Goal: Transaction & Acquisition: Purchase product/service

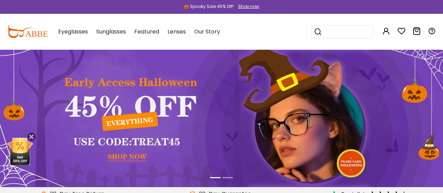
scroll to position [139, 0]
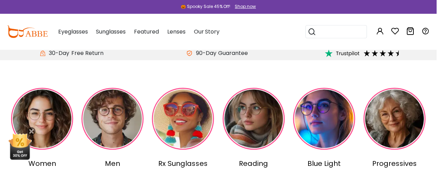
click at [31, 131] on icon at bounding box center [31, 132] width 8 height 8
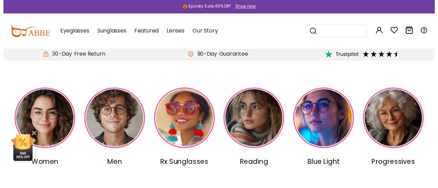
scroll to position [0, 0]
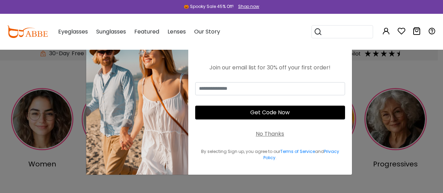
click at [268, 137] on div "No Thanks" at bounding box center [270, 134] width 28 height 8
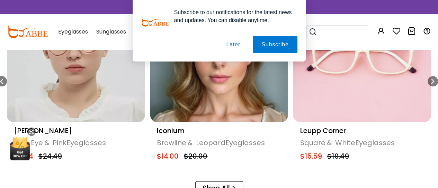
scroll to position [345, 0]
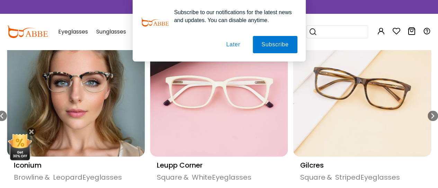
click at [238, 46] on button "Later" at bounding box center [232, 44] width 31 height 17
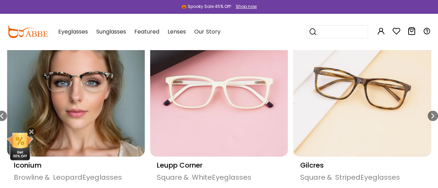
scroll to position [414, 0]
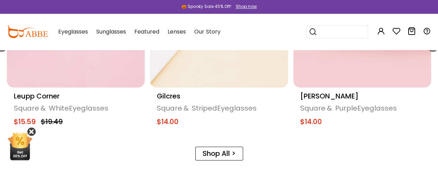
click at [31, 132] on icon at bounding box center [31, 132] width 8 height 8
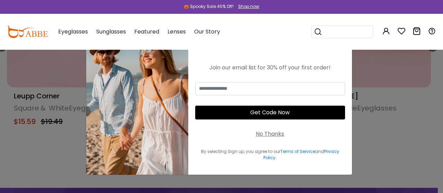
click at [277, 135] on div "No Thanks" at bounding box center [270, 134] width 28 height 8
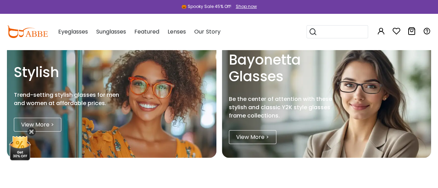
scroll to position [760, 0]
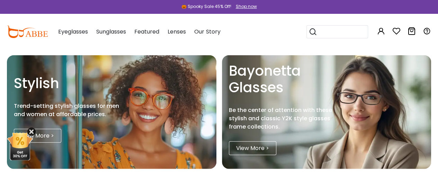
click at [31, 133] on icon at bounding box center [31, 132] width 8 height 8
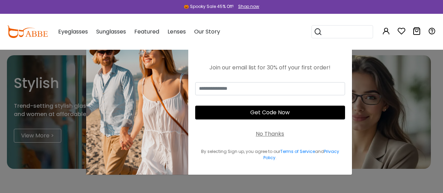
click at [273, 135] on div "No Thanks" at bounding box center [270, 134] width 28 height 8
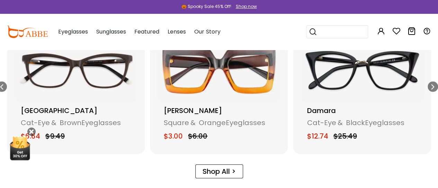
scroll to position [968, 0]
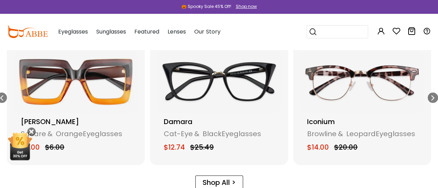
click at [100, 88] on img "7 / 15" at bounding box center [76, 82] width 124 height 62
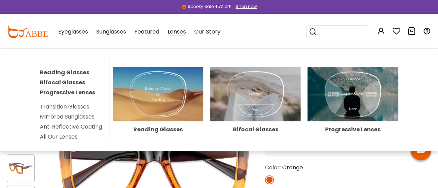
click at [173, 91] on img at bounding box center [158, 94] width 90 height 54
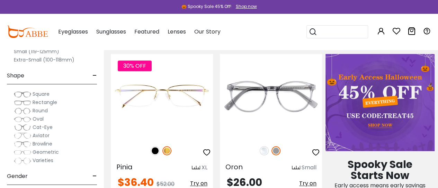
scroll to position [282, 0]
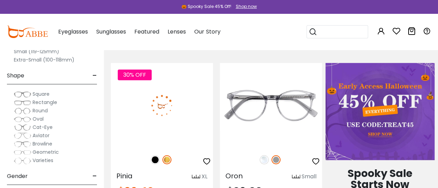
click at [173, 106] on img at bounding box center [162, 105] width 102 height 85
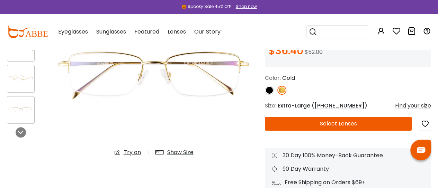
scroll to position [104, 0]
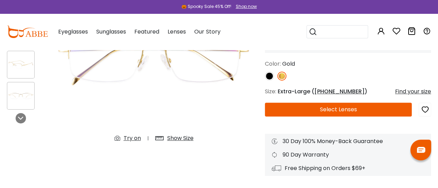
click at [333, 110] on button "Select Lenses" at bounding box center [338, 110] width 147 height 14
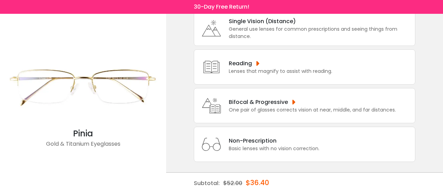
scroll to position [54, 0]
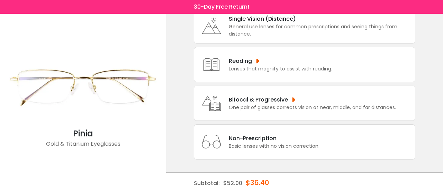
click at [290, 101] on div "Bifocal & Progressive" at bounding box center [312, 100] width 167 height 9
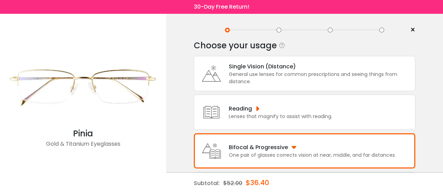
scroll to position [0, 0]
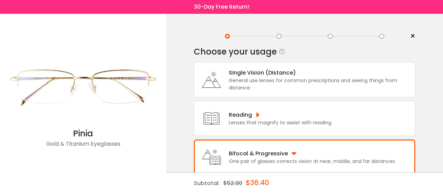
click at [413, 37] on span "×" at bounding box center [412, 36] width 5 height 10
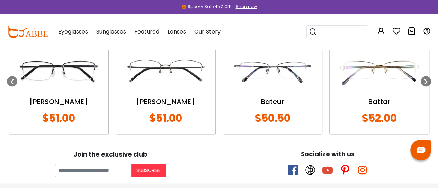
scroll to position [588, 0]
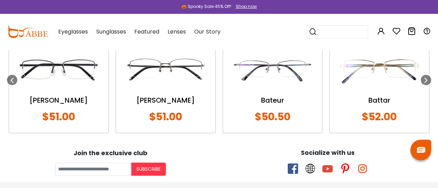
click at [69, 76] on img at bounding box center [58, 70] width 85 height 43
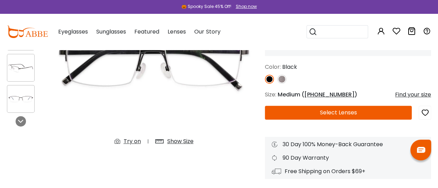
scroll to position [151, 0]
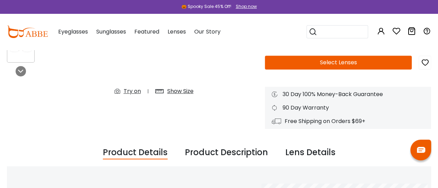
click at [127, 90] on div "Try on" at bounding box center [132, 91] width 17 height 8
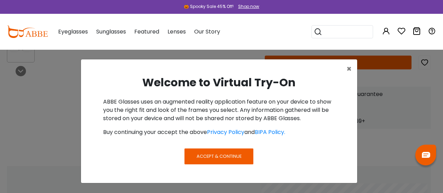
click at [218, 159] on span "Accept & Continue" at bounding box center [219, 156] width 45 height 7
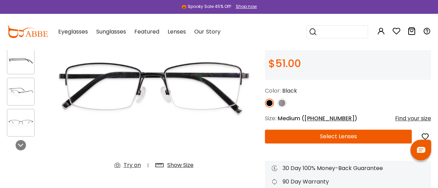
scroll to position [116, 0]
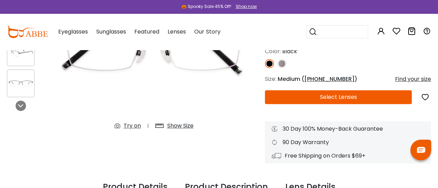
click at [130, 126] on div "Try on" at bounding box center [132, 126] width 17 height 8
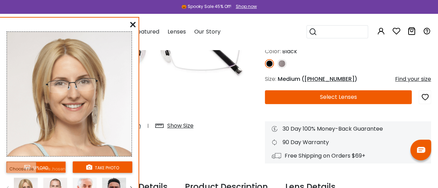
click at [325, 98] on button "Select Lenses" at bounding box center [338, 97] width 147 height 14
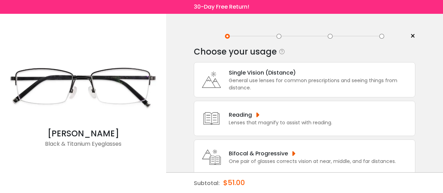
click at [271, 82] on div "General use lenses for common prescriptions and seeing things from distance." at bounding box center [320, 84] width 183 height 15
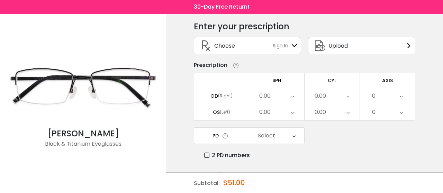
scroll to position [35, 0]
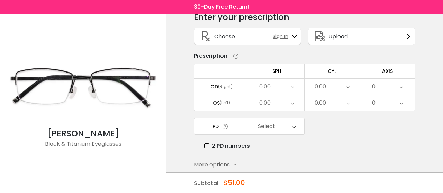
click at [295, 87] on div "0.00" at bounding box center [276, 87] width 55 height 16
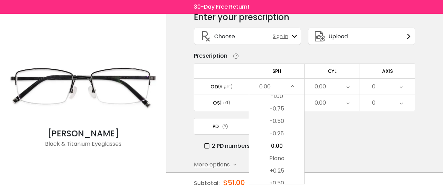
click at [346, 85] on div "0.00" at bounding box center [332, 87] width 55 height 16
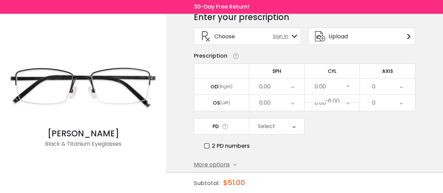
scroll to position [254, 0]
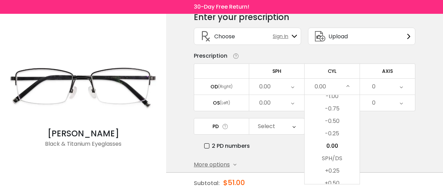
click at [385, 85] on div "0" at bounding box center [387, 87] width 55 height 16
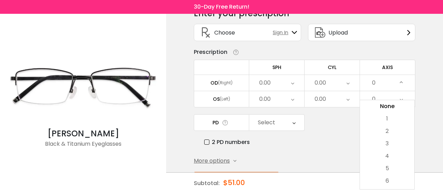
scroll to position [0, 0]
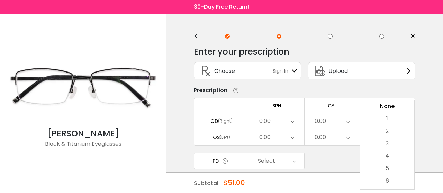
click at [197, 36] on div "<" at bounding box center [199, 37] width 10 height 6
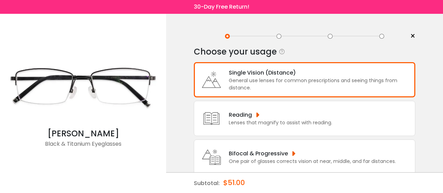
click at [411, 38] on span "×" at bounding box center [412, 36] width 5 height 10
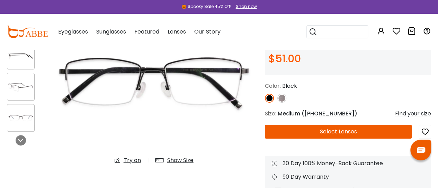
scroll to position [82, 0]
click at [35, 32] on img at bounding box center [27, 32] width 41 height 12
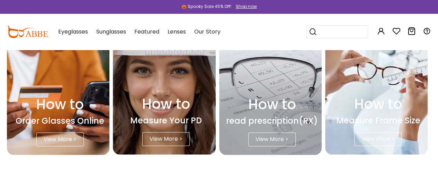
scroll to position [1765, 0]
